Goal: Information Seeking & Learning: Learn about a topic

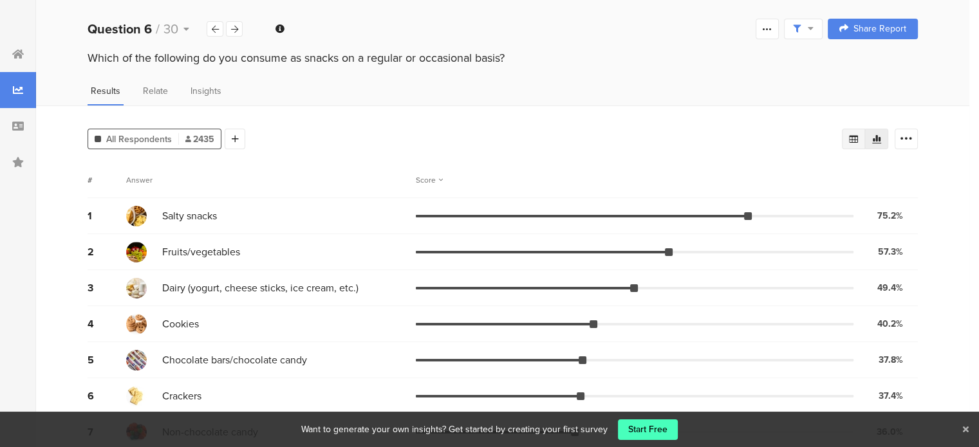
click at [865, 131] on div at bounding box center [853, 139] width 23 height 21
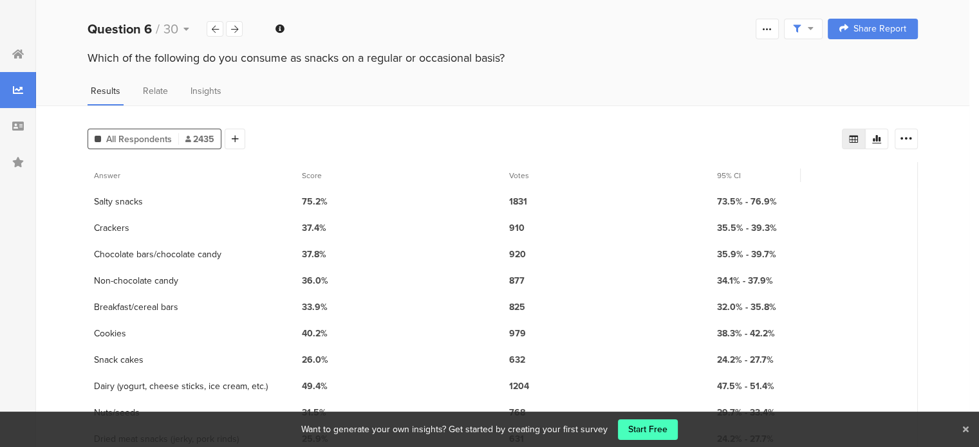
click at [865, 131] on div at bounding box center [853, 139] width 23 height 21
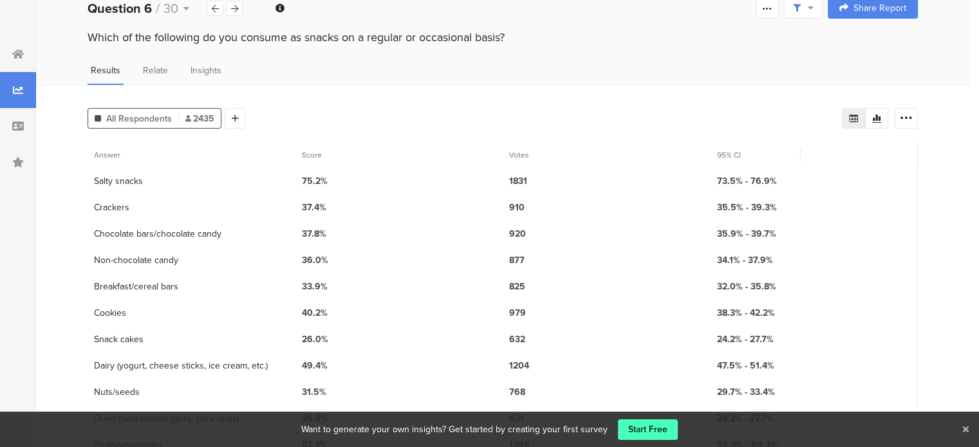
scroll to position [15, 0]
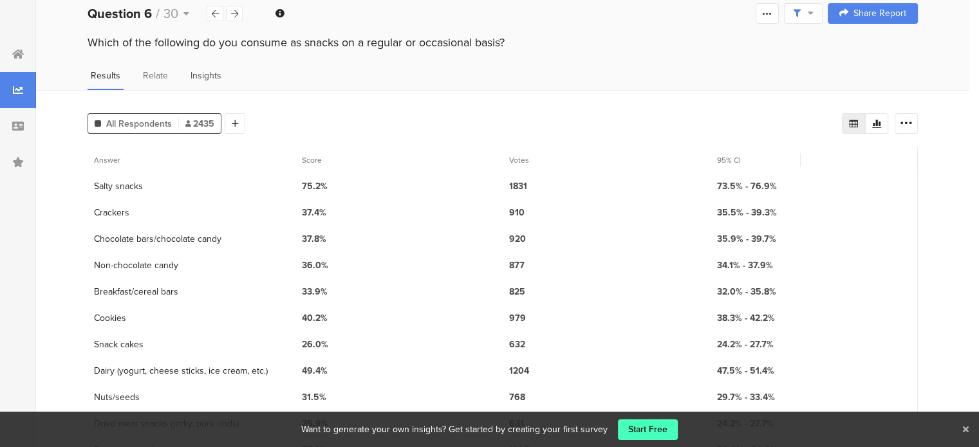
click at [196, 73] on span "Insights" at bounding box center [206, 76] width 31 height 14
